Goal: Use online tool/utility: Utilize a website feature to perform a specific function

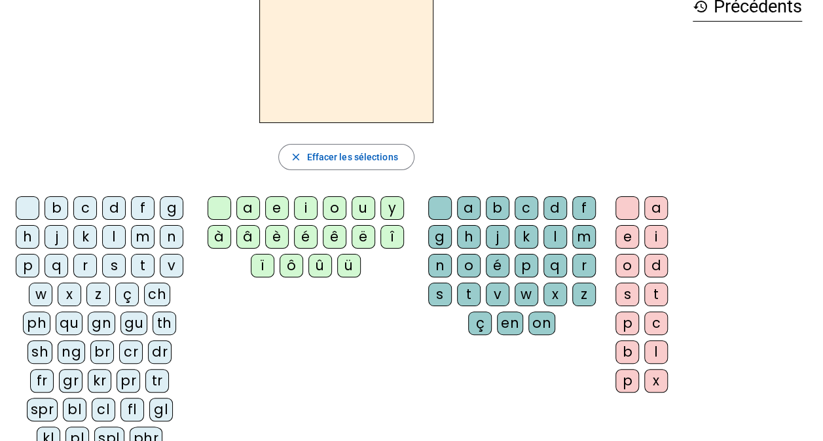
scroll to position [77, 0]
click at [41, 376] on div "fr" at bounding box center [42, 381] width 24 height 24
click at [279, 242] on div "è" at bounding box center [277, 237] width 24 height 24
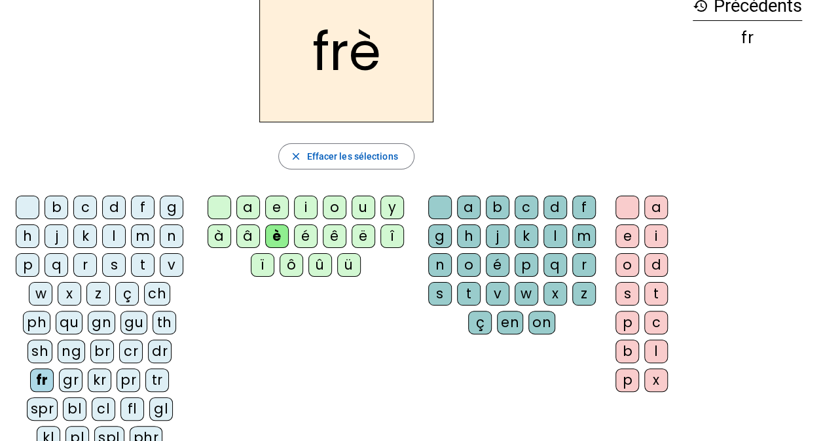
click at [582, 263] on div "r" at bounding box center [584, 265] width 24 height 24
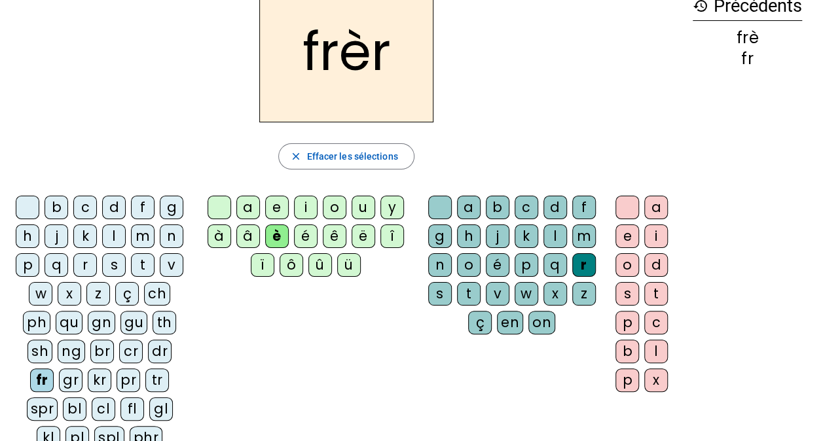
click at [625, 234] on div "e" at bounding box center [627, 237] width 24 height 24
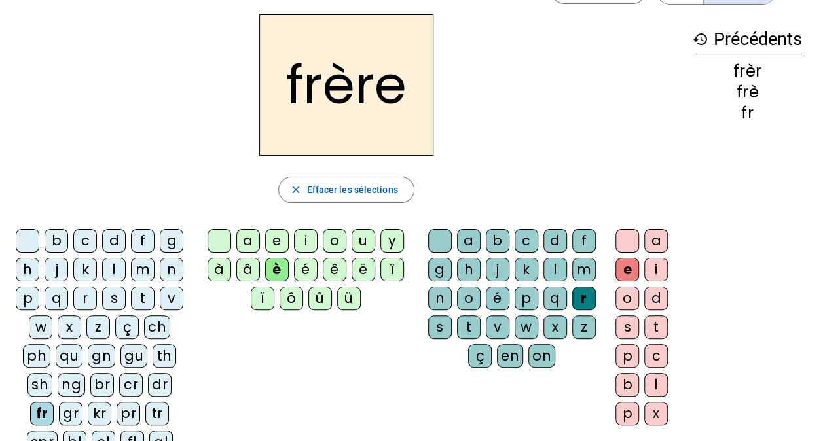
scroll to position [43, 0]
click at [26, 296] on div "p" at bounding box center [28, 299] width 24 height 24
click at [139, 270] on div "m" at bounding box center [143, 270] width 24 height 24
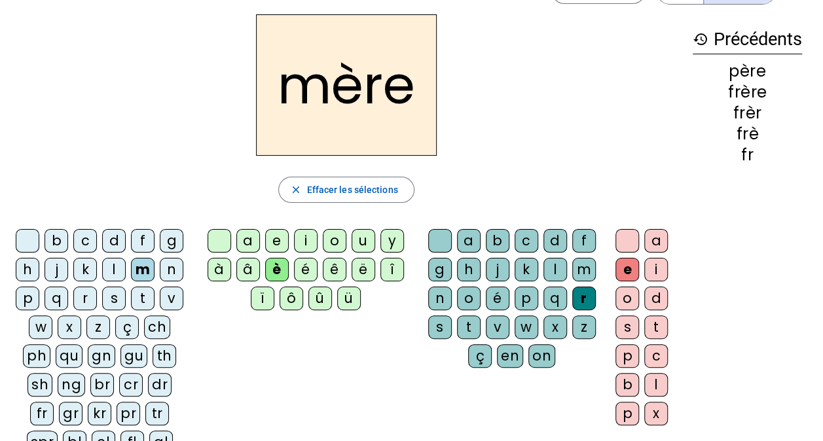
click at [168, 242] on div "g" at bounding box center [172, 241] width 24 height 24
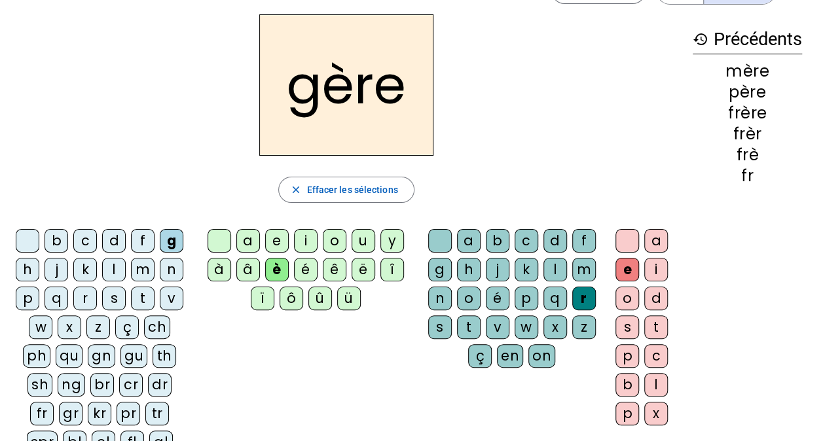
click at [249, 240] on div "a" at bounding box center [248, 241] width 24 height 24
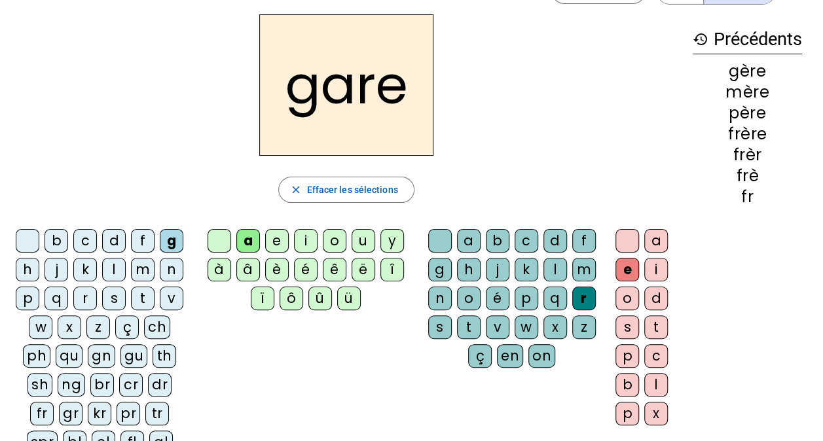
click at [436, 270] on div "g" at bounding box center [440, 270] width 24 height 24
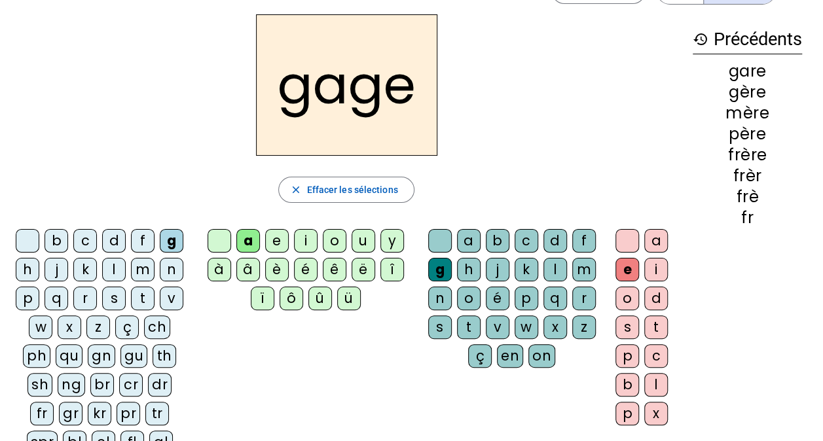
click at [112, 297] on div "s" at bounding box center [114, 299] width 24 height 24
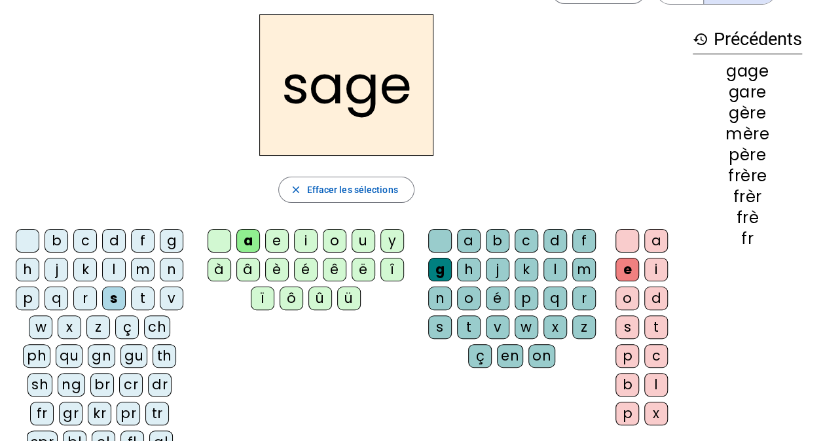
click at [26, 295] on div "p" at bounding box center [28, 299] width 24 height 24
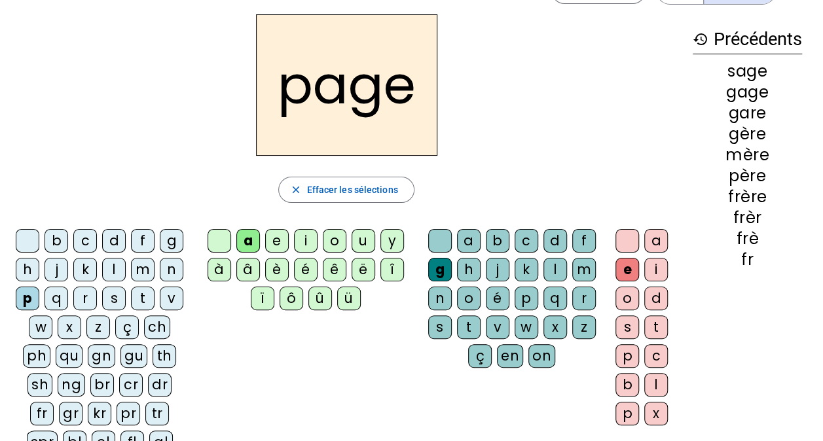
click at [308, 238] on div "i" at bounding box center [306, 241] width 24 height 24
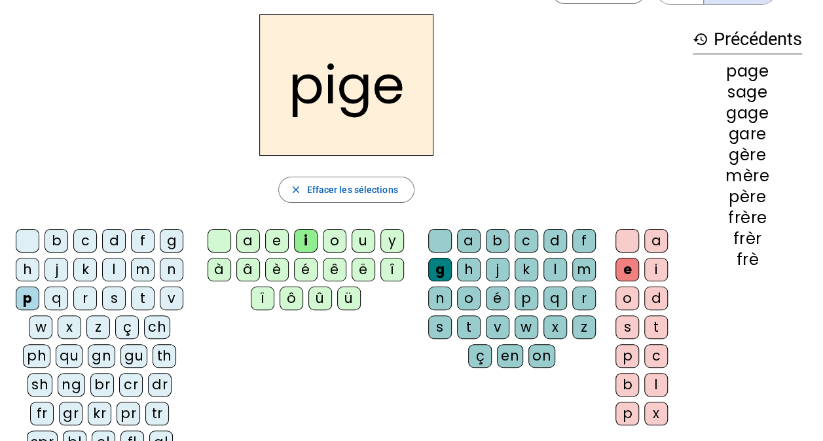
click at [136, 235] on div "f" at bounding box center [143, 241] width 24 height 24
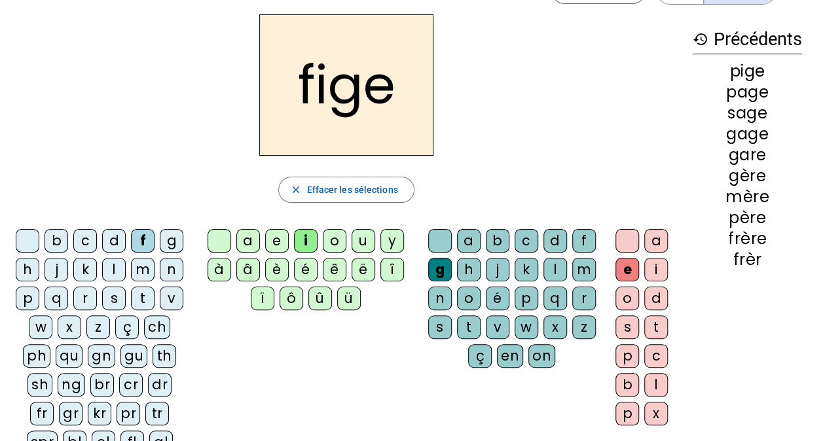
click at [553, 327] on div "x" at bounding box center [555, 328] width 24 height 24
